Goal: Task Accomplishment & Management: Complete application form

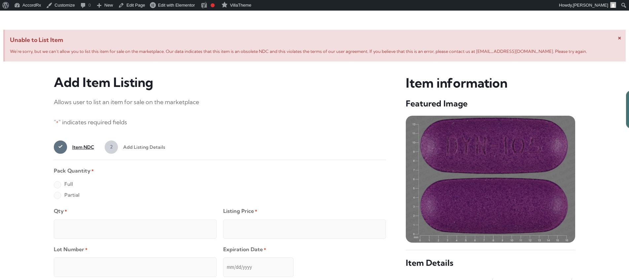
scroll to position [254, 0]
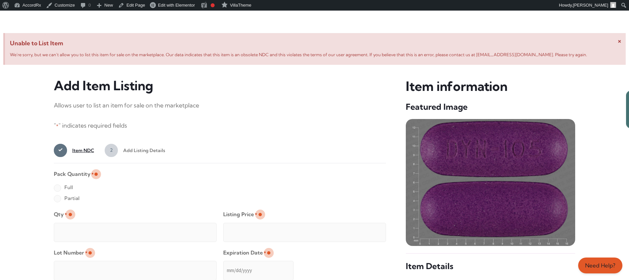
click at [57, 188] on label "Full" at bounding box center [63, 187] width 19 height 11
click at [0, 0] on input "Full" at bounding box center [0, 0] width 0 height 0
click at [79, 225] on input "Qty *" at bounding box center [135, 232] width 163 height 19
type input "2"
click at [367, 230] on input "Listing Price *" at bounding box center [304, 232] width 163 height 19
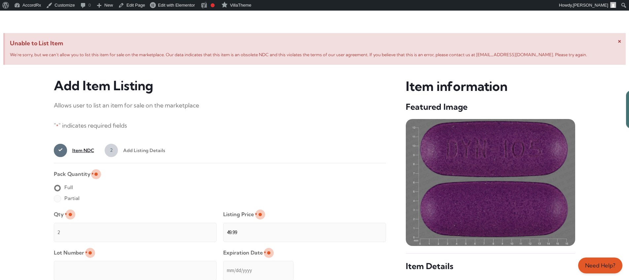
type input "49.99"
click at [178, 265] on input "Lot Number *" at bounding box center [135, 270] width 163 height 19
type input "TEST23456"
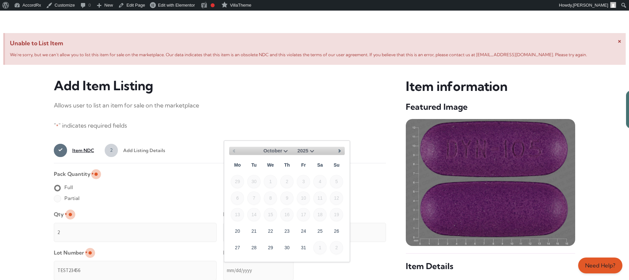
click at [224, 263] on input "Expiration Date *" at bounding box center [258, 270] width 70 height 19
click at [285, 150] on select "October November December" at bounding box center [273, 151] width 31 height 8
click at [339, 244] on link "30" at bounding box center [336, 246] width 13 height 13
type input "[DATE]"
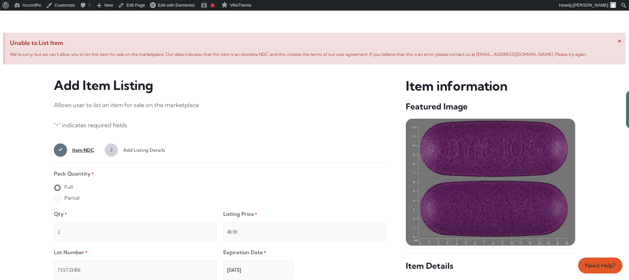
scroll to position [527, 0]
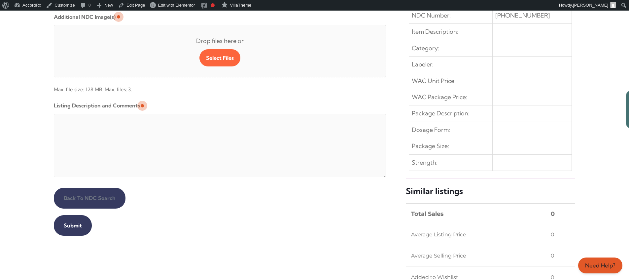
click at [214, 115] on textarea "Listing Description and Comments" at bounding box center [220, 145] width 332 height 63
type textarea "Automated Testing - list comment from [MEDICAL_DATA][DOMAIN_NAME]"
click at [72, 225] on input "Submit" at bounding box center [73, 225] width 38 height 20
